Goal: Task Accomplishment & Management: Manage account settings

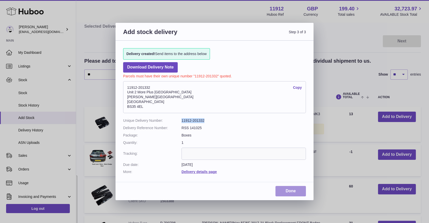
drag, startPoint x: 0, startPoint y: 0, endPoint x: 292, endPoint y: 190, distance: 348.1
click at [288, 190] on link "Done" at bounding box center [291, 191] width 30 height 10
drag, startPoint x: 144, startPoint y: 106, endPoint x: 121, endPoint y: 106, distance: 22.9
click at [121, 106] on div "Delivery created! Send items to the address below Download Delivery Note Parcel…" at bounding box center [215, 109] width 198 height 136
copy address "BS35 4EL"
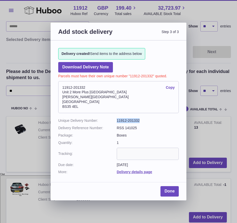
drag, startPoint x: 90, startPoint y: 87, endPoint x: 62, endPoint y: 87, distance: 28.2
click at [62, 87] on address "11912-201332 Copy Unit 2 More Plus Central Park Hudson Ave Severn Beach BS35 4EL" at bounding box center [118, 97] width 120 height 32
copy address "11912-201332"
click at [170, 190] on link "Done" at bounding box center [169, 191] width 18 height 10
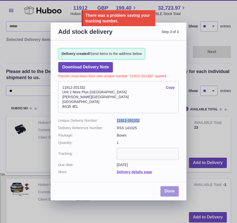
click at [170, 191] on link "Done" at bounding box center [169, 191] width 18 height 10
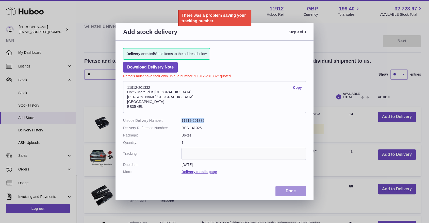
click at [293, 194] on link "Done" at bounding box center [291, 191] width 30 height 10
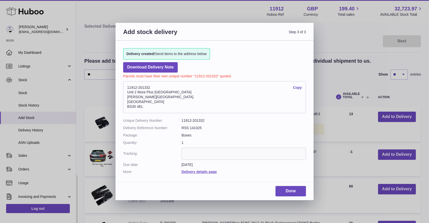
click at [45, 28] on div "Add stock delivery Step 3 of 3 Delivery created! Send items to the address belo…" at bounding box center [214, 111] width 429 height 223
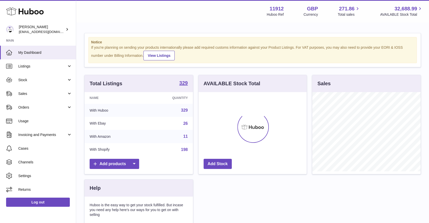
scroll to position [79, 109]
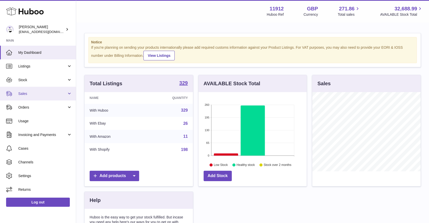
click at [70, 97] on link "Sales" at bounding box center [38, 94] width 76 height 14
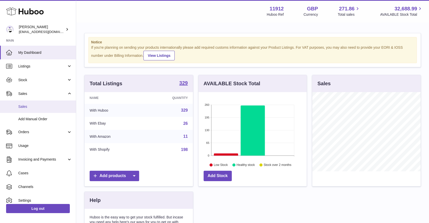
click at [55, 110] on link "Sales" at bounding box center [38, 107] width 76 height 12
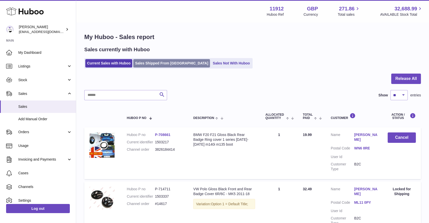
click at [159, 63] on link "Sales Shipped From Huboo" at bounding box center [171, 63] width 77 height 8
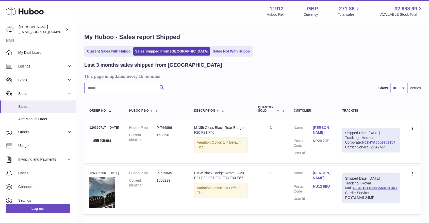
click at [141, 89] on input "text" at bounding box center [125, 88] width 83 height 10
type input "***"
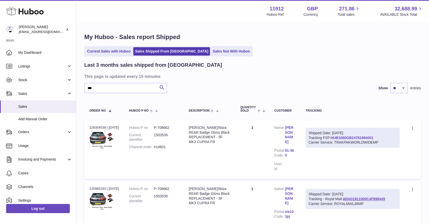
drag, startPoint x: 382, startPoint y: 138, endPoint x: 332, endPoint y: 138, distance: 49.6
type textarea "**********"
click at [332, 138] on div "Shipped Date: 13th Oct 2025 Tracking P2P: HUB1080GB24781984001 Carrier Service:…" at bounding box center [353, 138] width 94 height 20
click at [349, 138] on link "HUB1080GB24781984001" at bounding box center [352, 138] width 43 height 4
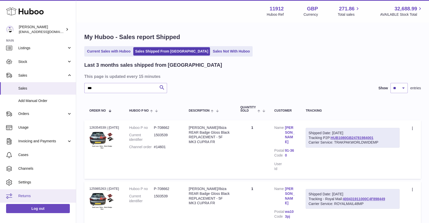
click at [27, 197] on span "Returns" at bounding box center [45, 196] width 54 height 5
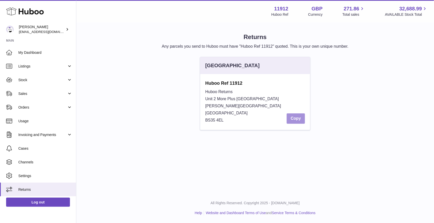
click at [300, 121] on button "Copy" at bounding box center [295, 119] width 18 height 10
